Goal: Task Accomplishment & Management: Use online tool/utility

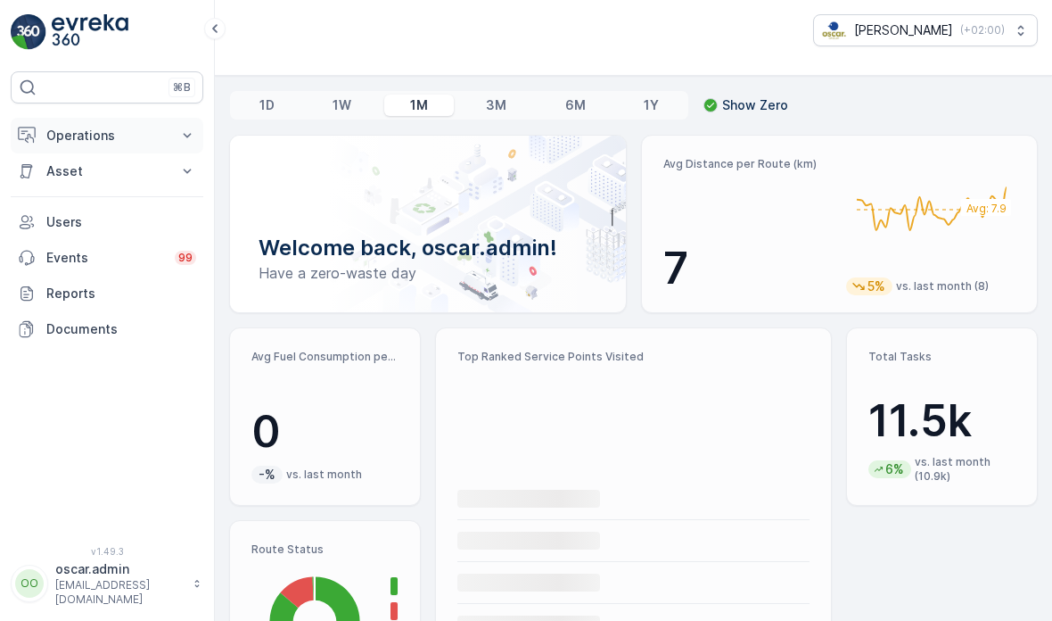
click at [174, 120] on button "Operations" at bounding box center [107, 136] width 193 height 36
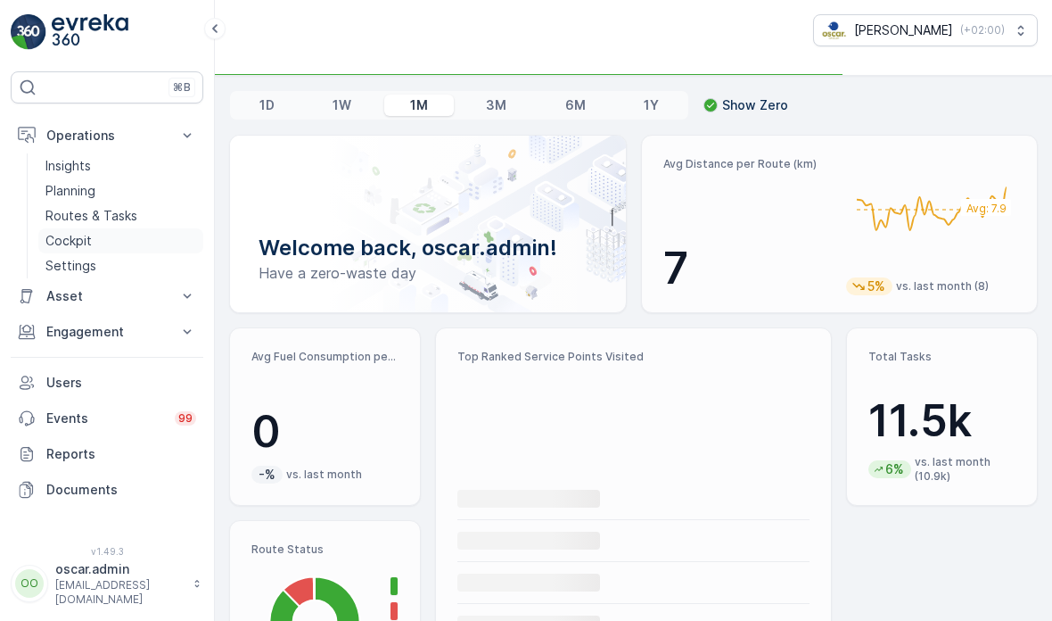
click at [78, 242] on p "Cockpit" at bounding box center [68, 241] width 46 height 18
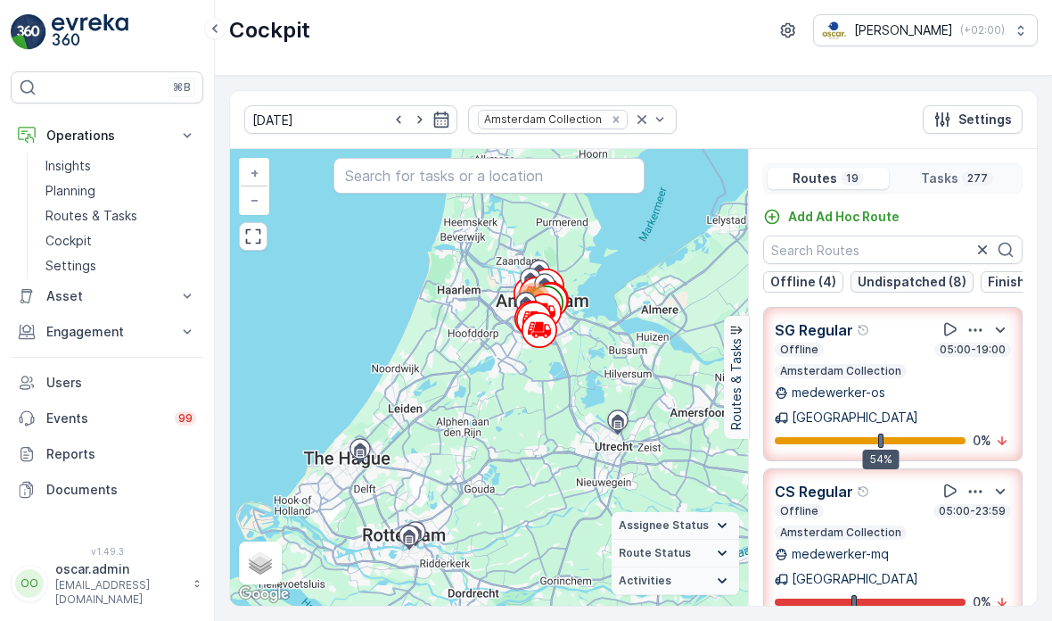
click at [951, 284] on p "Undispatched (8)" at bounding box center [912, 282] width 109 height 18
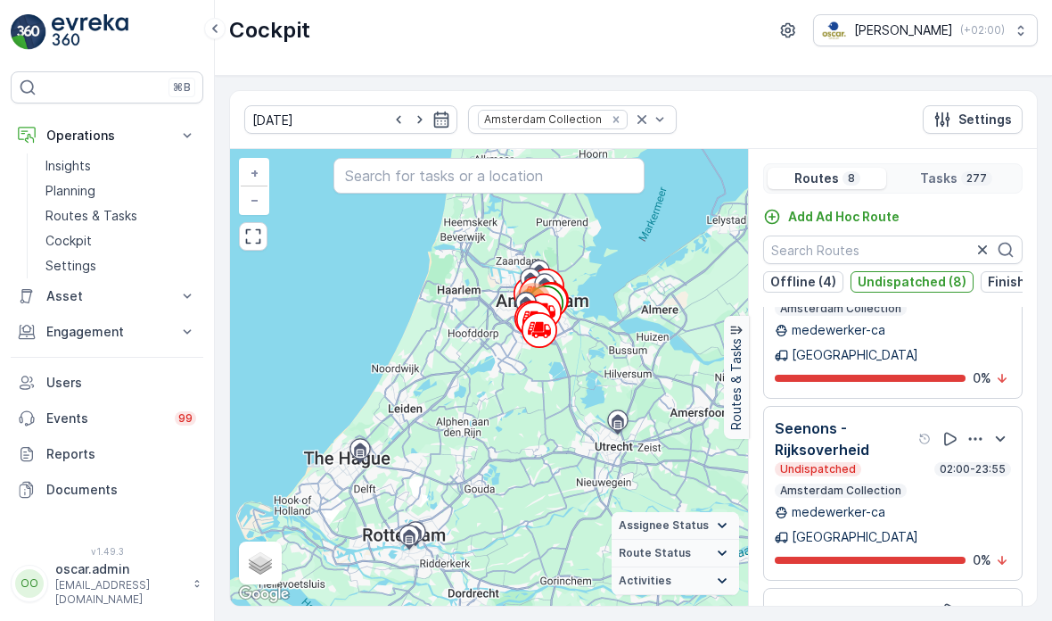
scroll to position [705, 0]
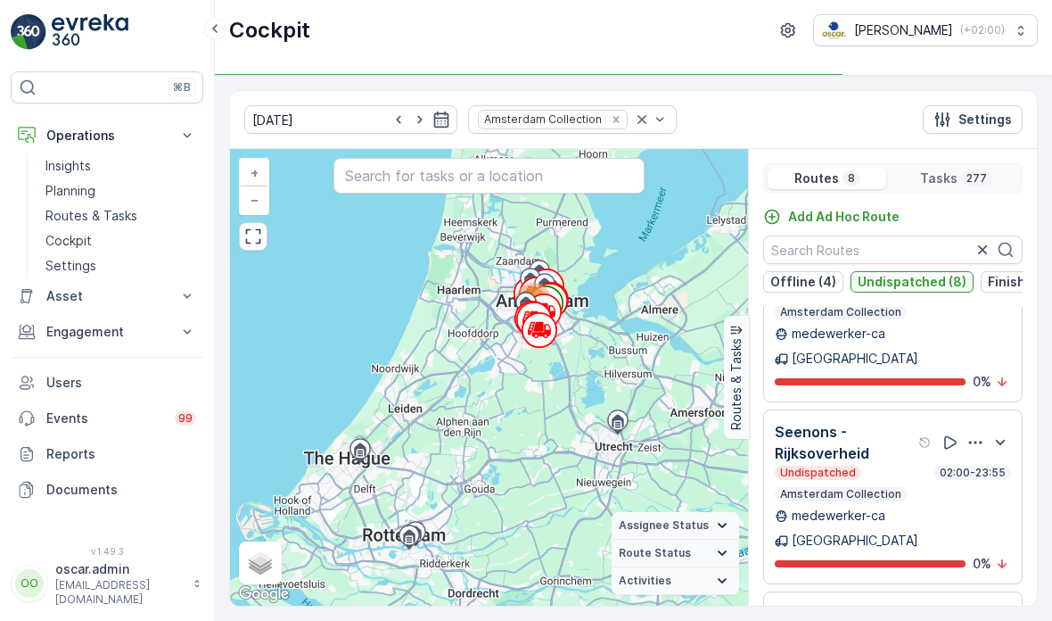
click at [918, 284] on p "Undispatched (8)" at bounding box center [912, 282] width 109 height 18
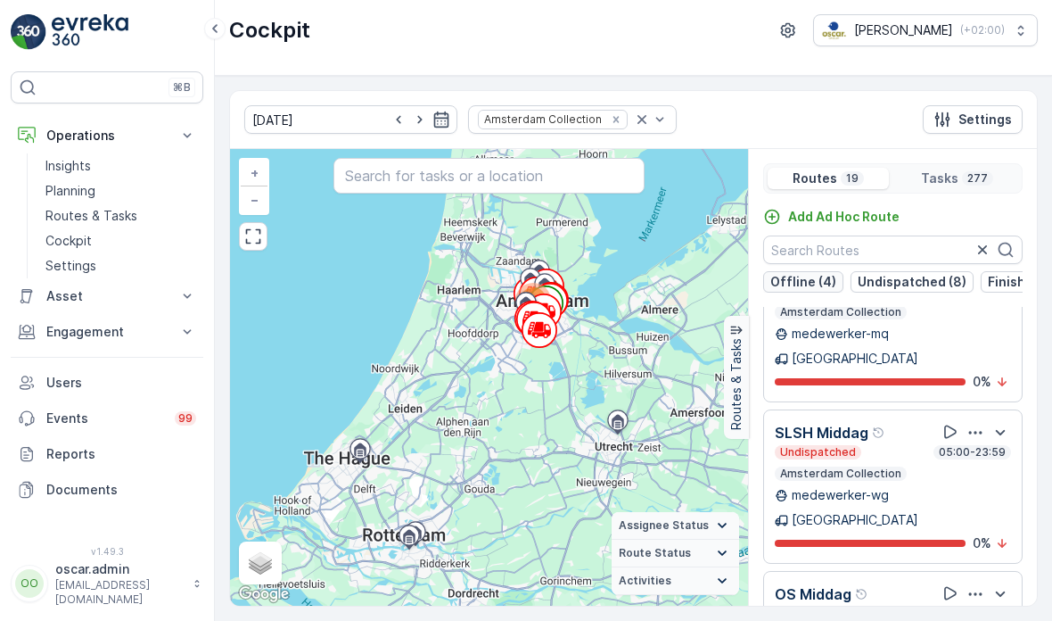
click at [835, 281] on button "Offline (4)" at bounding box center [803, 281] width 80 height 21
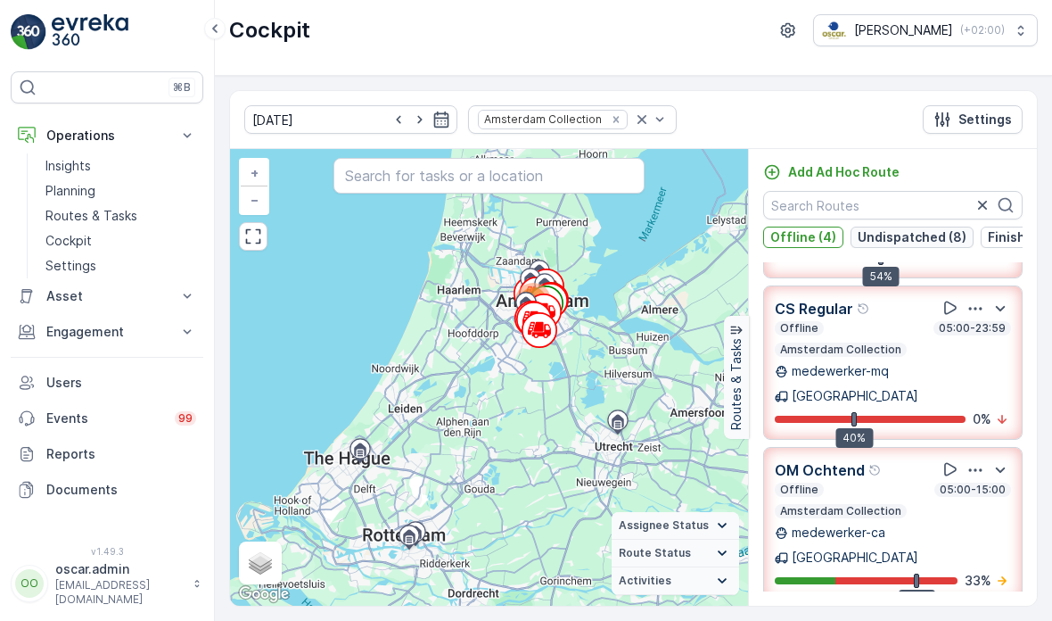
scroll to position [0, -1]
click at [802, 239] on p "Offline (4)" at bounding box center [804, 237] width 66 height 18
click at [842, 237] on p "Finished (2)" at bounding box center [876, 237] width 73 height 18
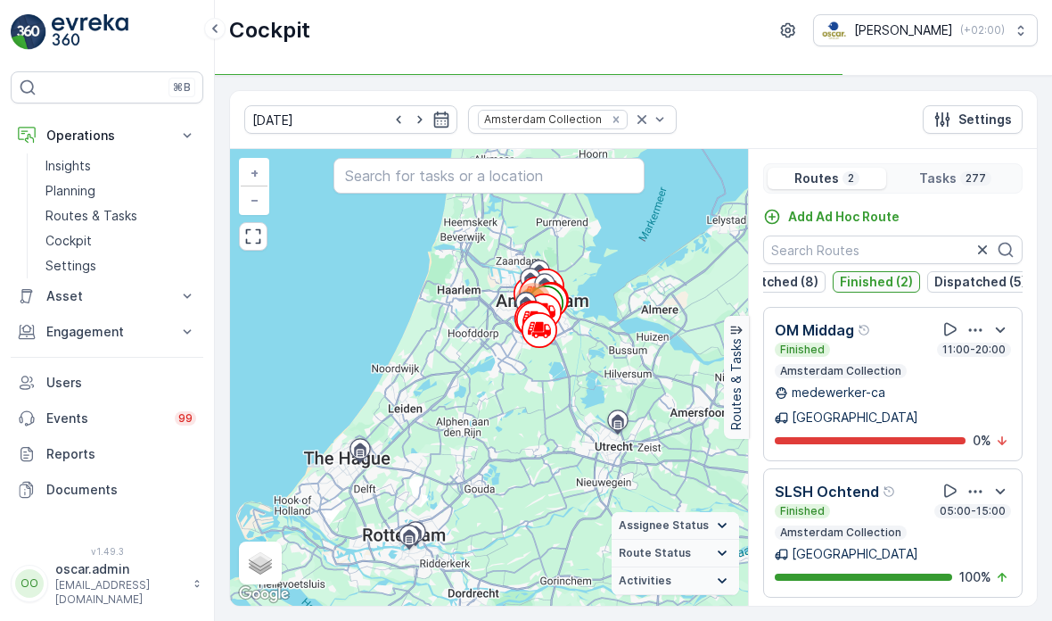
click at [859, 284] on p "Finished (2)" at bounding box center [876, 282] width 73 height 18
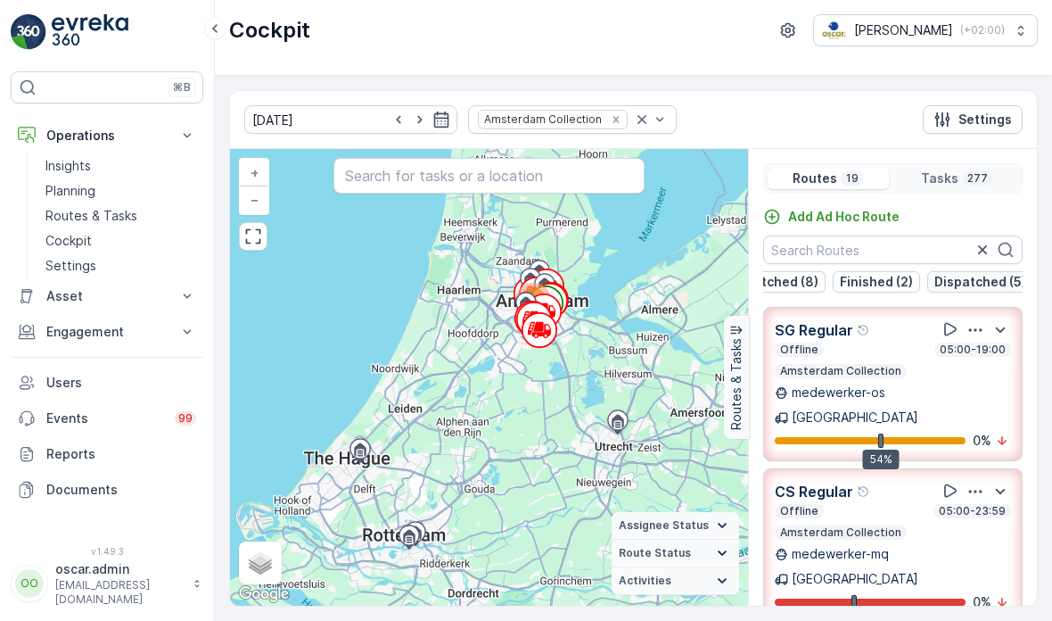
click at [960, 282] on p "Dispatched (5)" at bounding box center [981, 282] width 92 height 18
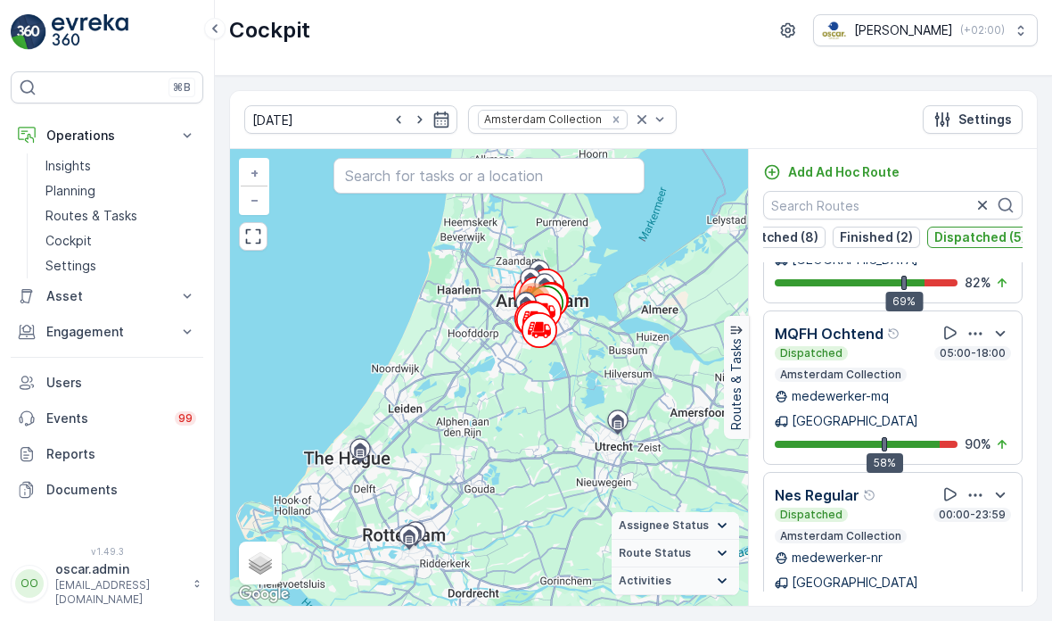
click at [968, 229] on p "Dispatched (5)" at bounding box center [981, 237] width 92 height 18
